Goal: Communication & Community: Answer question/provide support

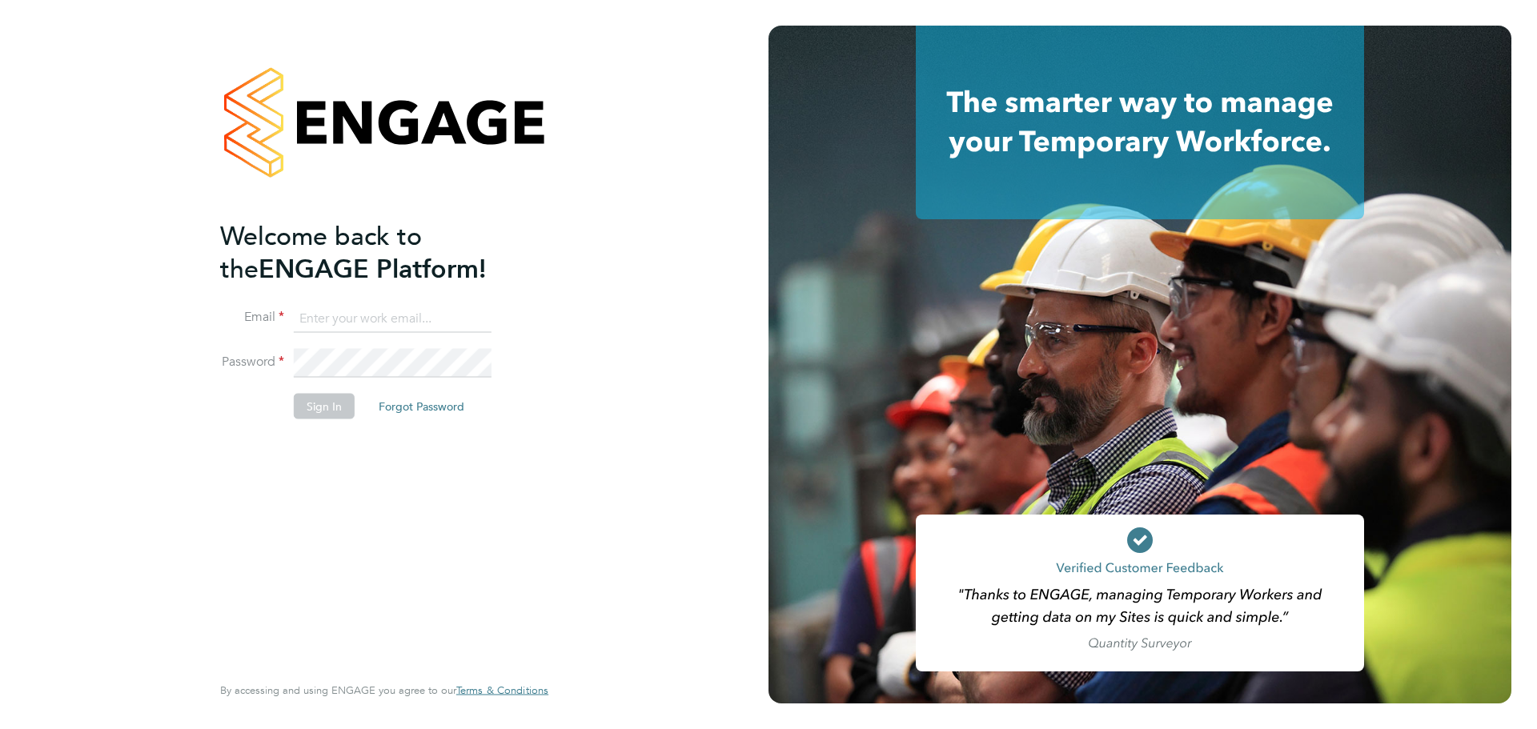
type input "kieran.trotter@randstad.co.uk"
click at [336, 414] on button "Sign In" at bounding box center [324, 407] width 61 height 26
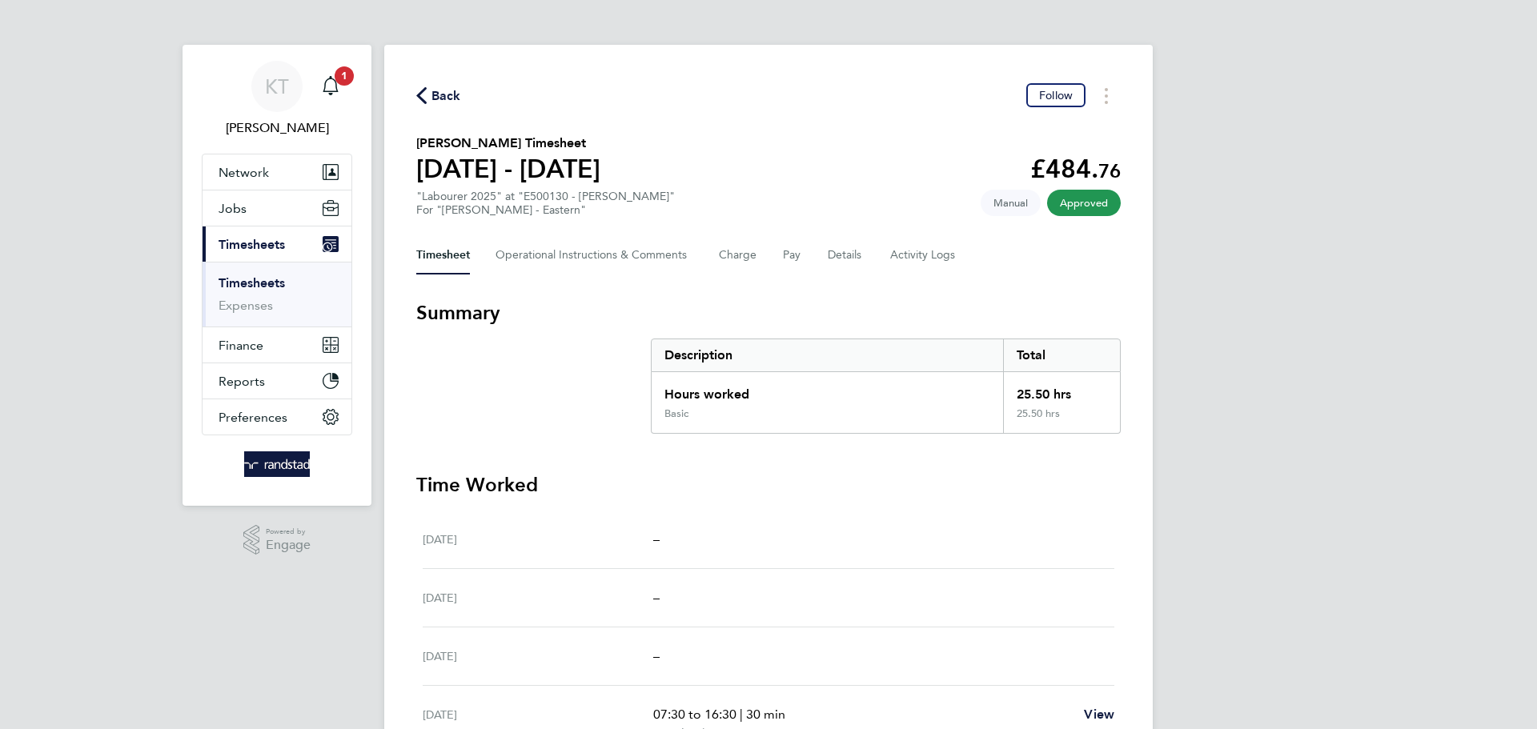
click at [257, 271] on ul "Timesheets Expenses" at bounding box center [277, 294] width 149 height 65
click at [247, 289] on link "Timesheets" at bounding box center [252, 282] width 66 height 15
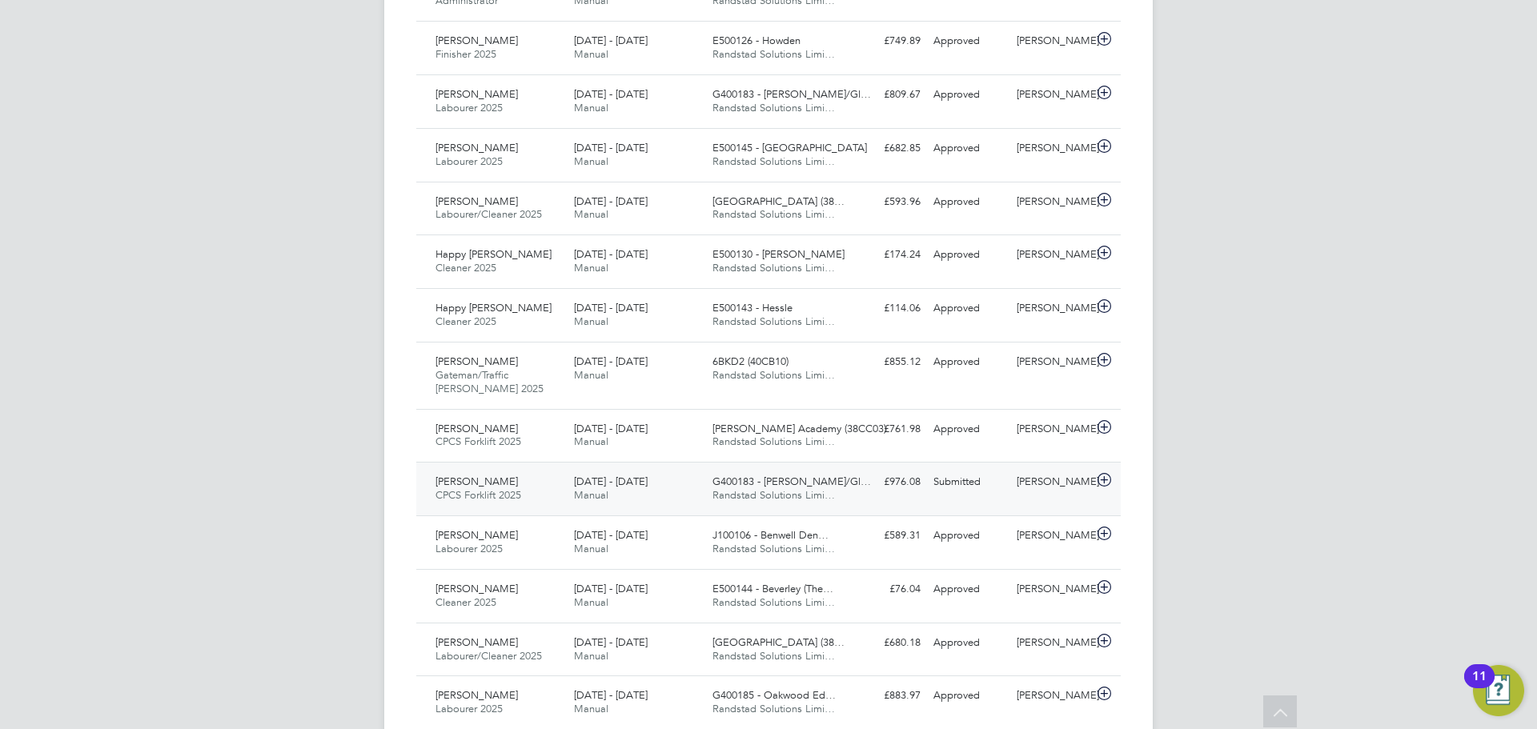
click at [1074, 480] on div "[PERSON_NAME]" at bounding box center [1052, 482] width 83 height 26
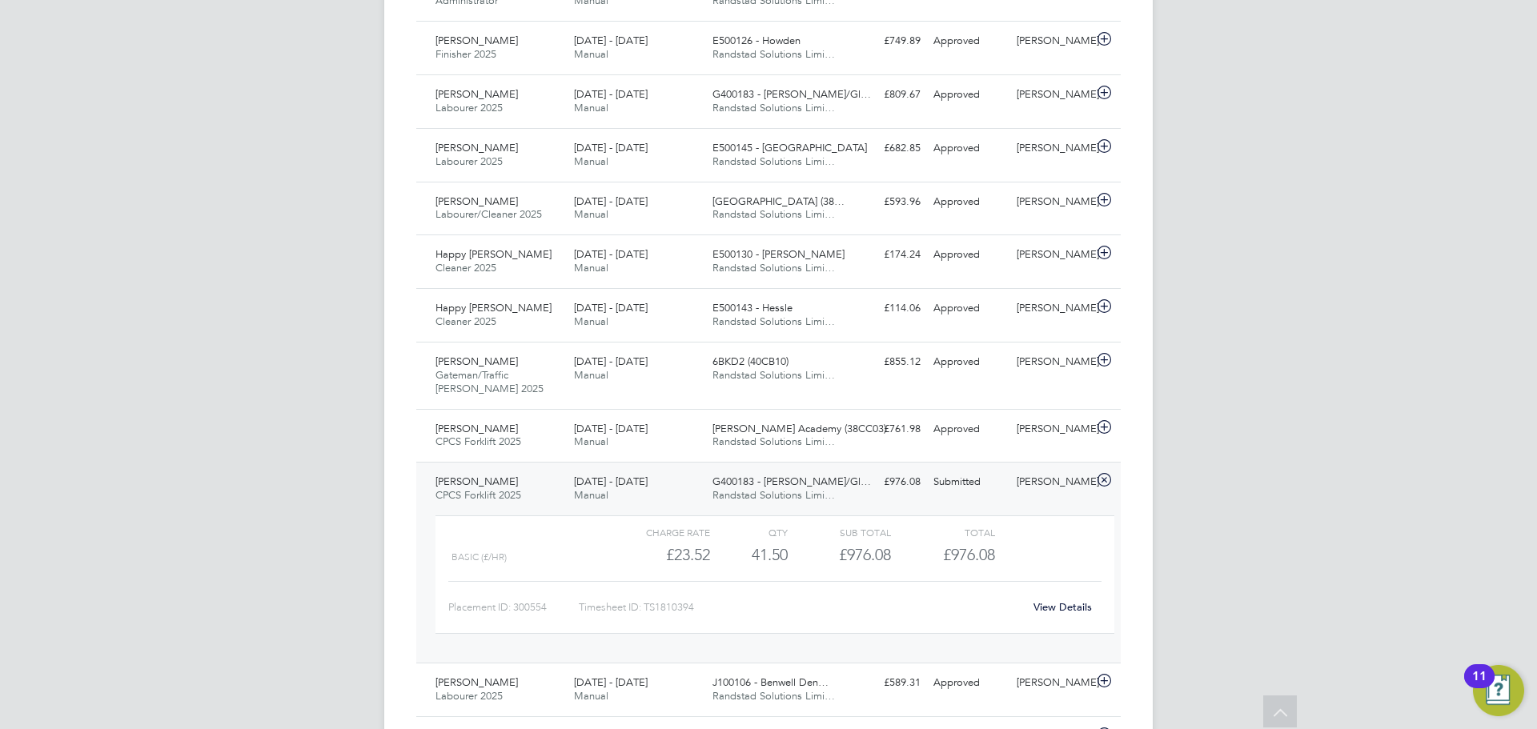
click at [1069, 608] on link "View Details" at bounding box center [1063, 608] width 58 height 14
click at [676, 467] on div "[PERSON_NAME] CPCS Forklift 2025 [DATE] - [DATE] [DATE] - [DATE] Manual G400183…" at bounding box center [768, 562] width 705 height 201
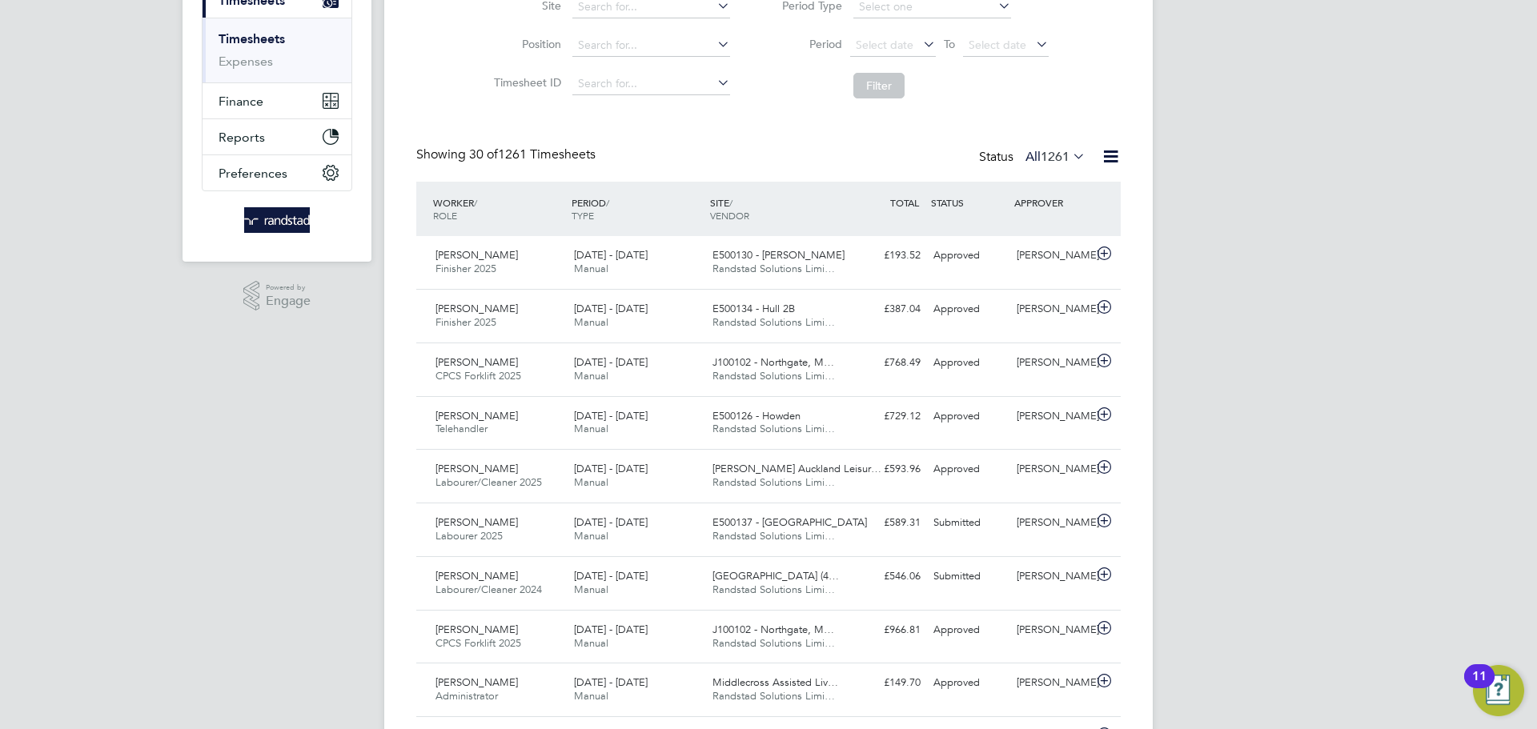
scroll to position [247, 0]
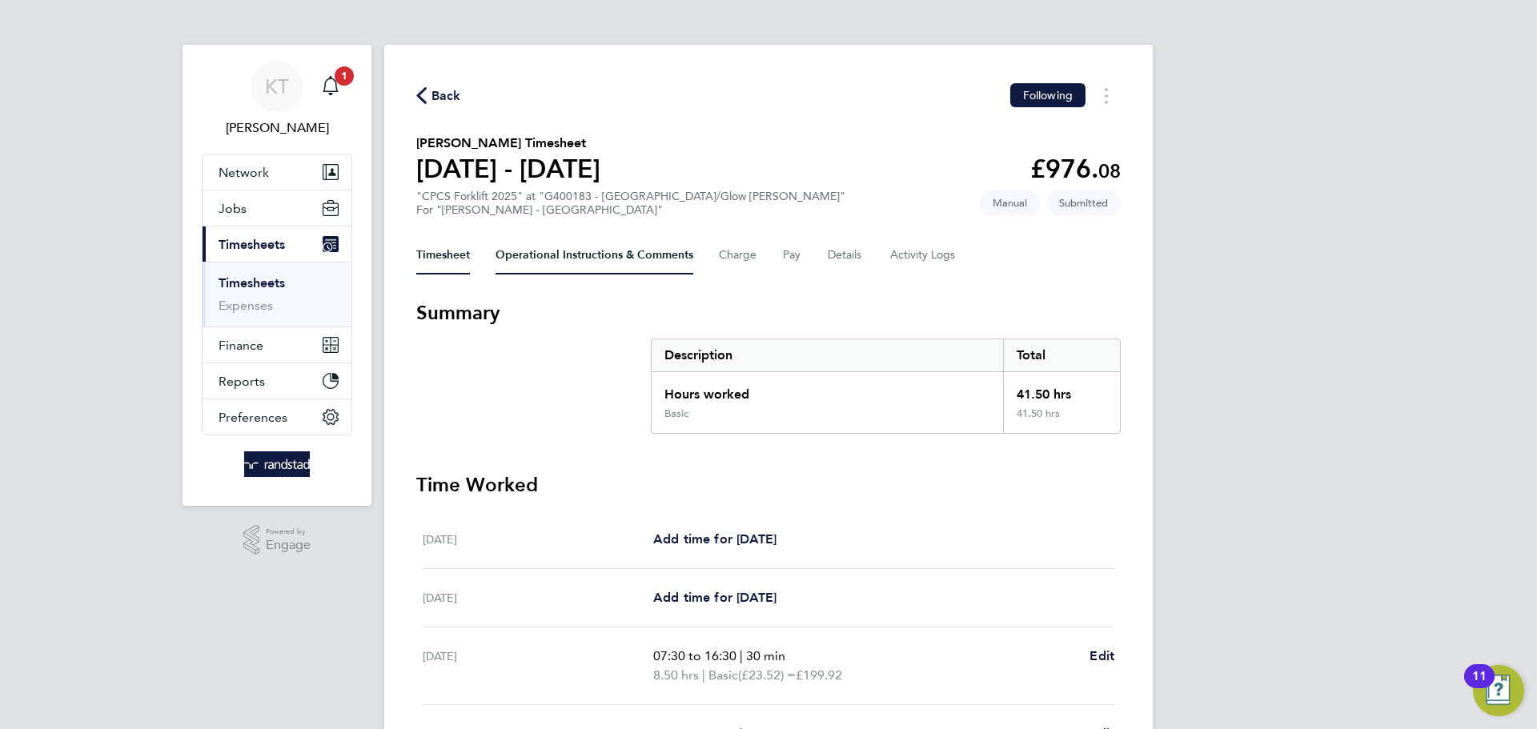
click at [635, 236] on Comments-tab "Operational Instructions & Comments" at bounding box center [595, 255] width 198 height 38
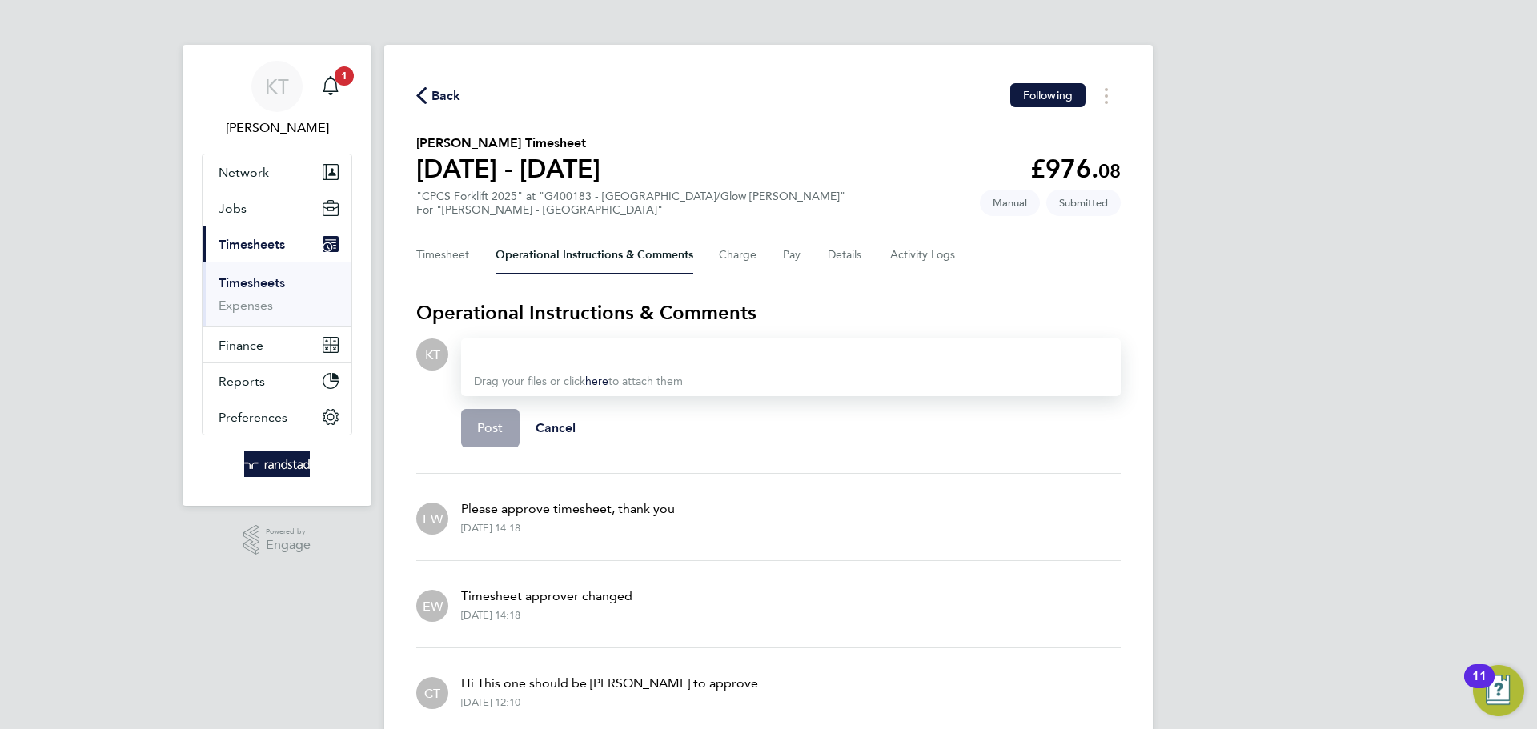
click at [697, 354] on div at bounding box center [791, 354] width 634 height 19
click at [885, 355] on div "Can approver please be changed to James Miller" at bounding box center [791, 354] width 634 height 19
click at [868, 359] on div "Can approver please be changed to James Miller" at bounding box center [791, 354] width 634 height 19
click at [508, 443] on button "Post" at bounding box center [490, 428] width 58 height 38
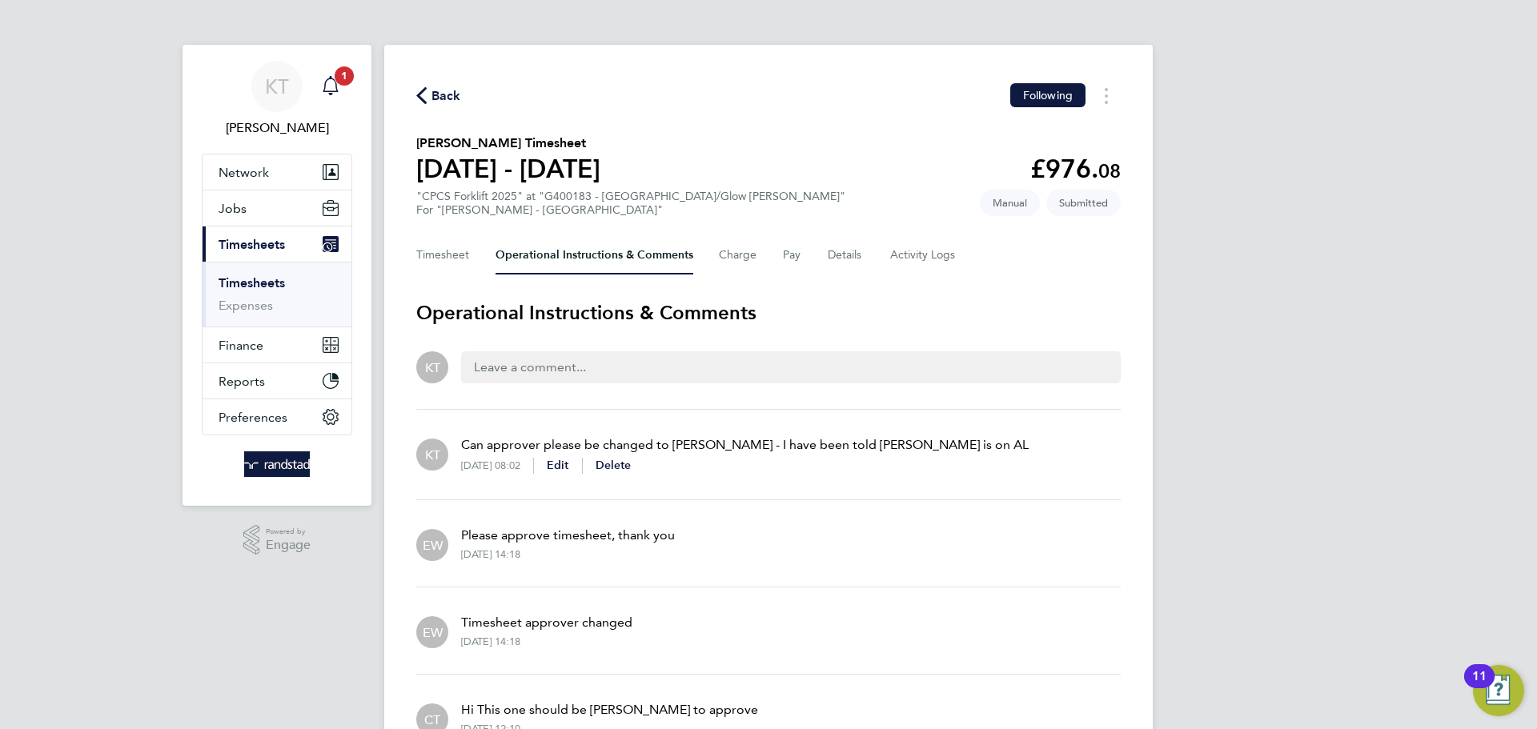
click at [340, 89] on div "Main navigation" at bounding box center [331, 86] width 32 height 32
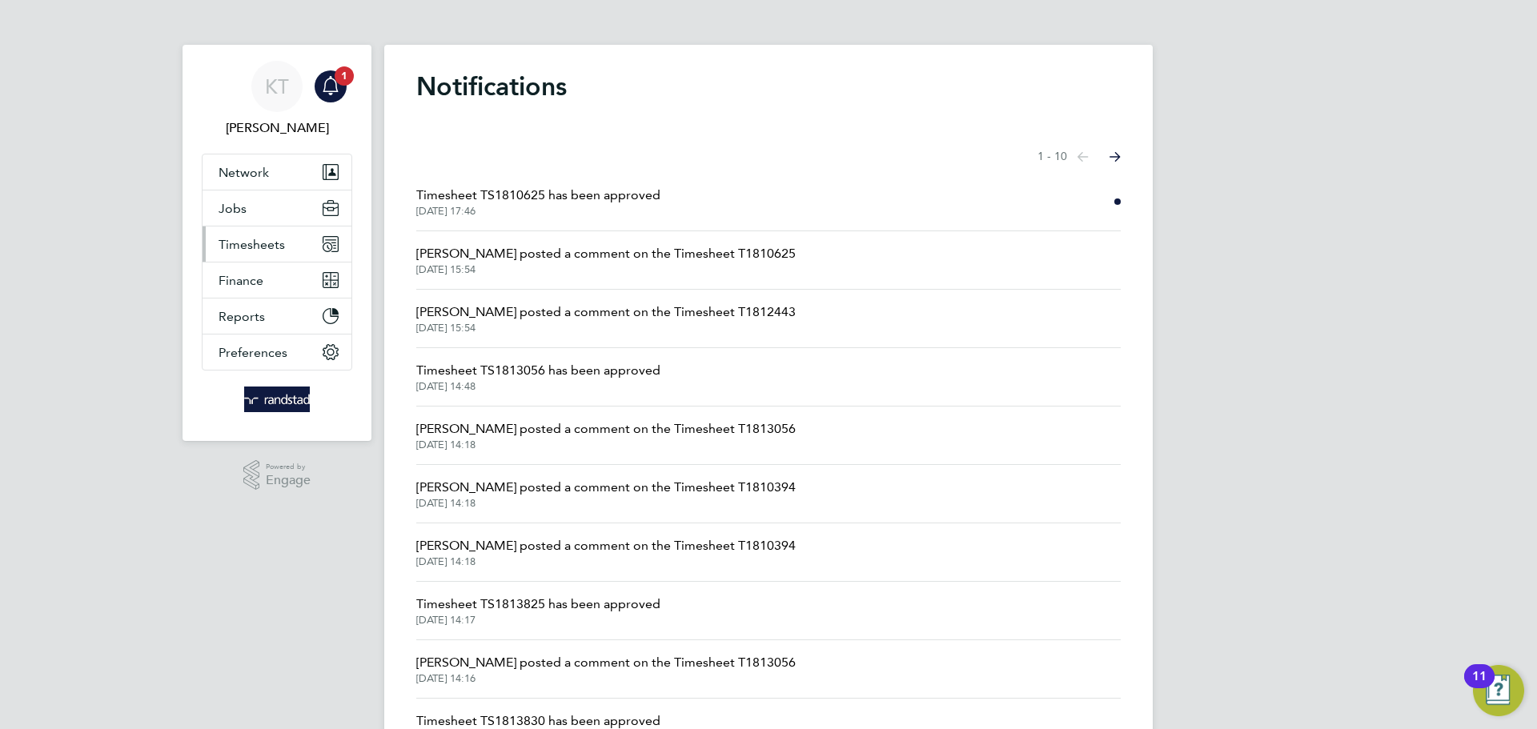
click at [246, 239] on span "Timesheets" at bounding box center [252, 244] width 66 height 15
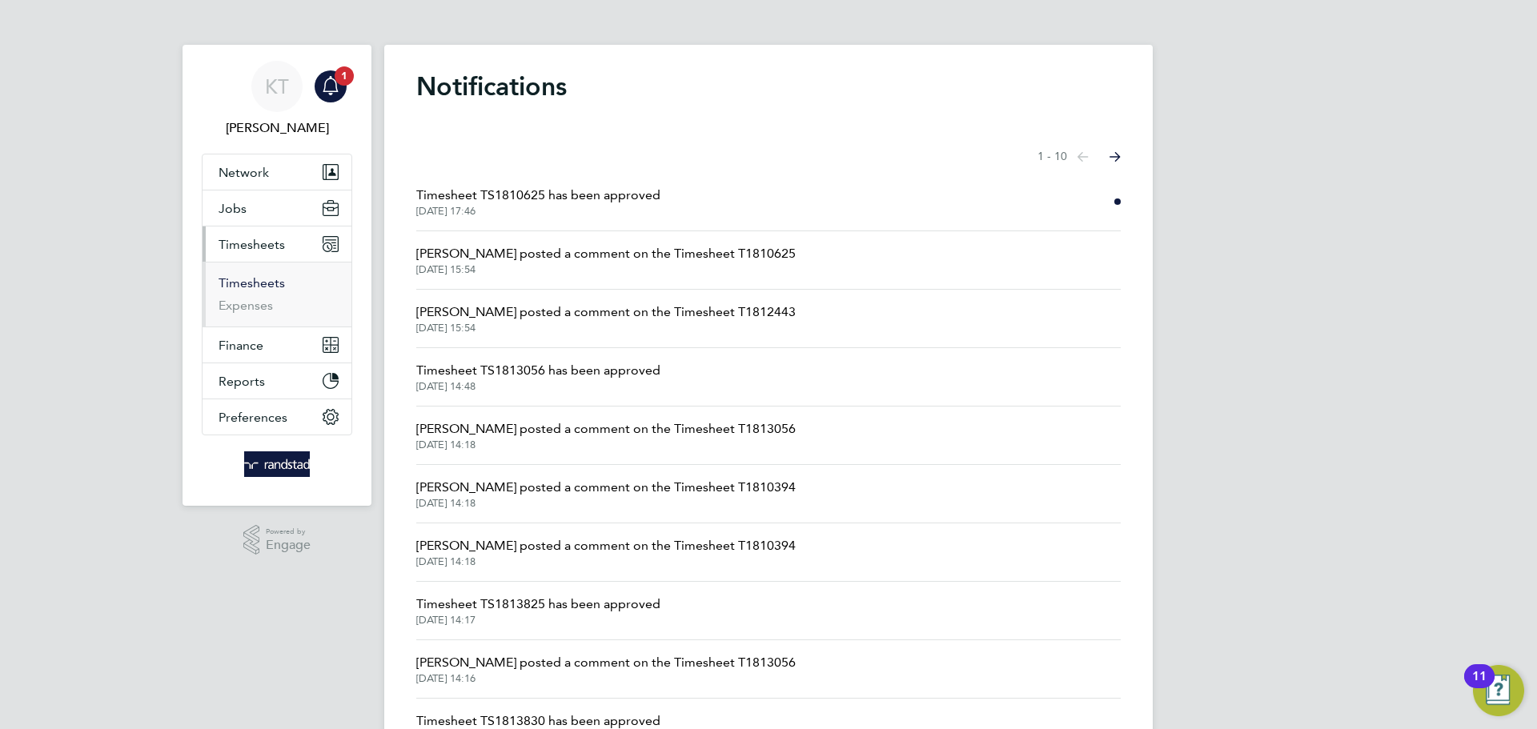
click at [262, 283] on link "Timesheets" at bounding box center [252, 282] width 66 height 15
